Goal: Task Accomplishment & Management: Check status

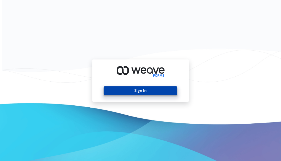
click at [149, 93] on button "Sign In" at bounding box center [141, 90] width 74 height 9
